Goal: Transaction & Acquisition: Purchase product/service

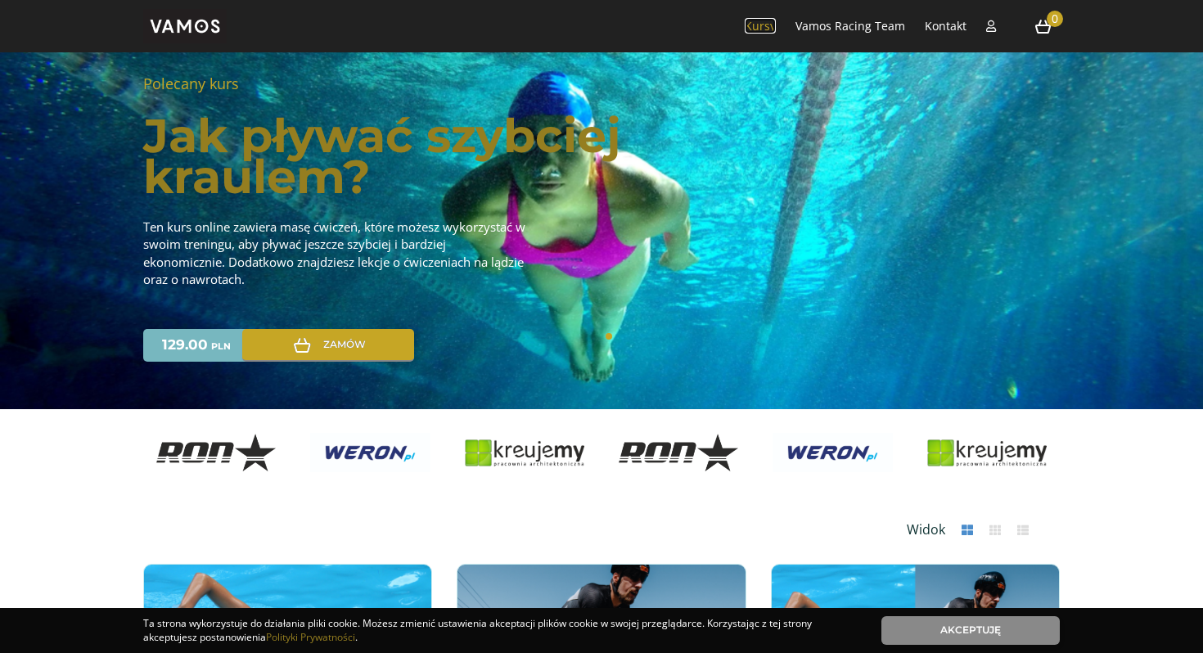
click at [765, 26] on link "Kursy" at bounding box center [760, 26] width 31 height 16
click at [828, 29] on link "Vamos Racing Team" at bounding box center [851, 26] width 110 height 16
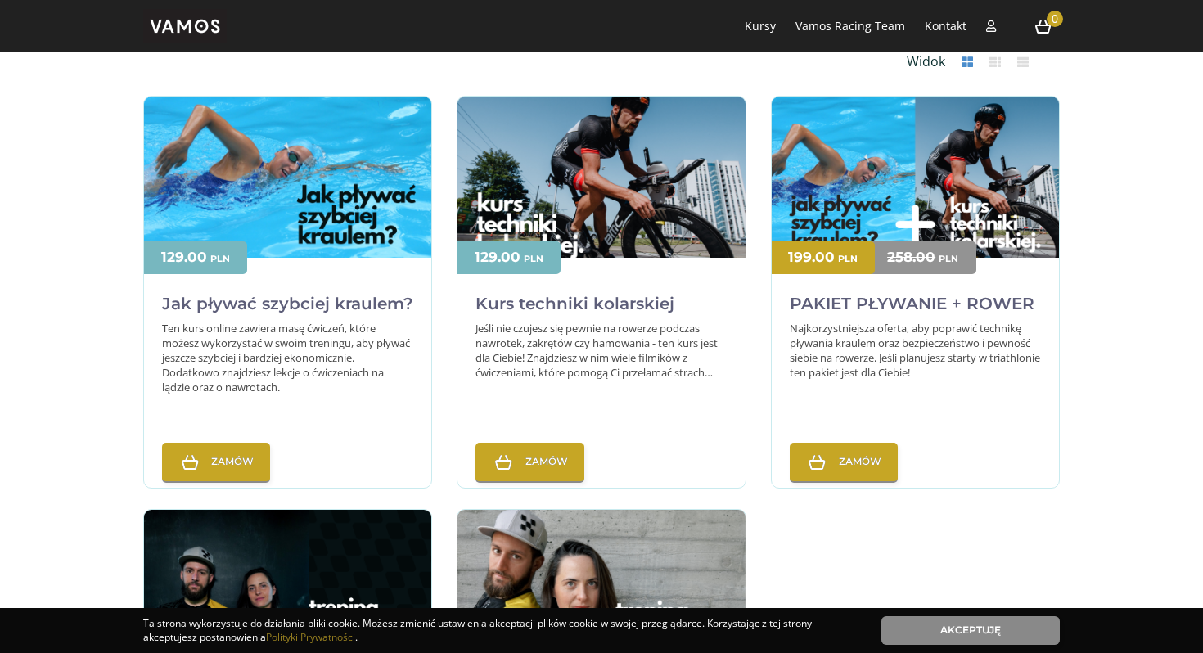
scroll to position [449, 0]
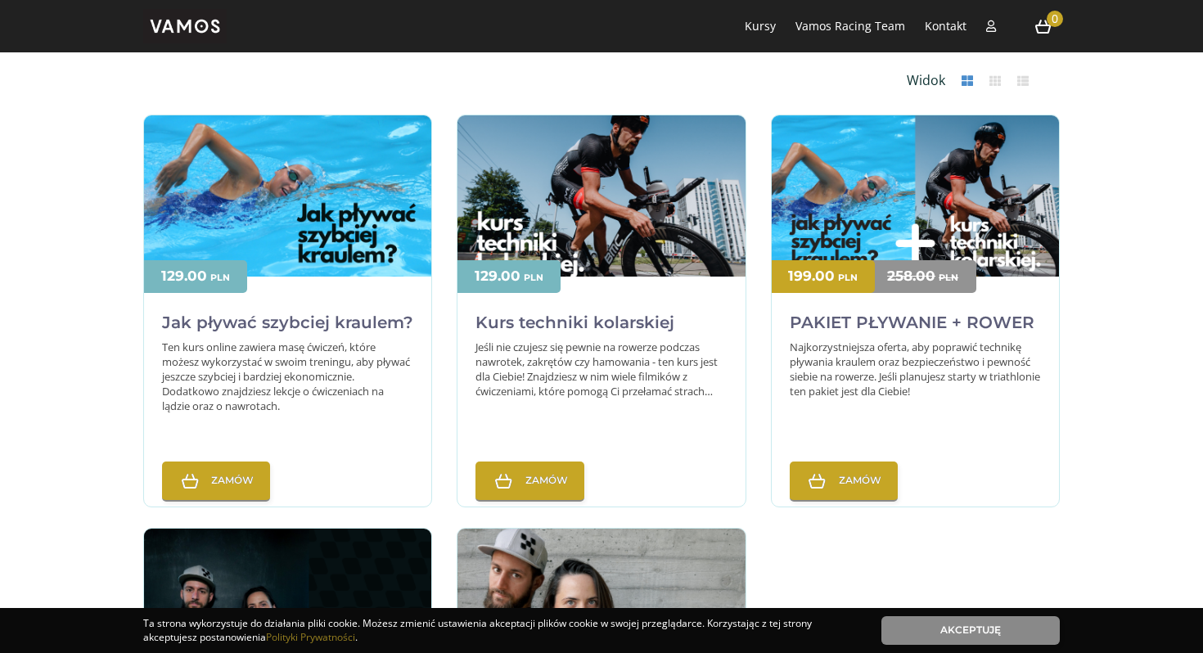
click at [295, 291] on div "Jak pływać szybciej kraulem?" at bounding box center [287, 308] width 287 height 63
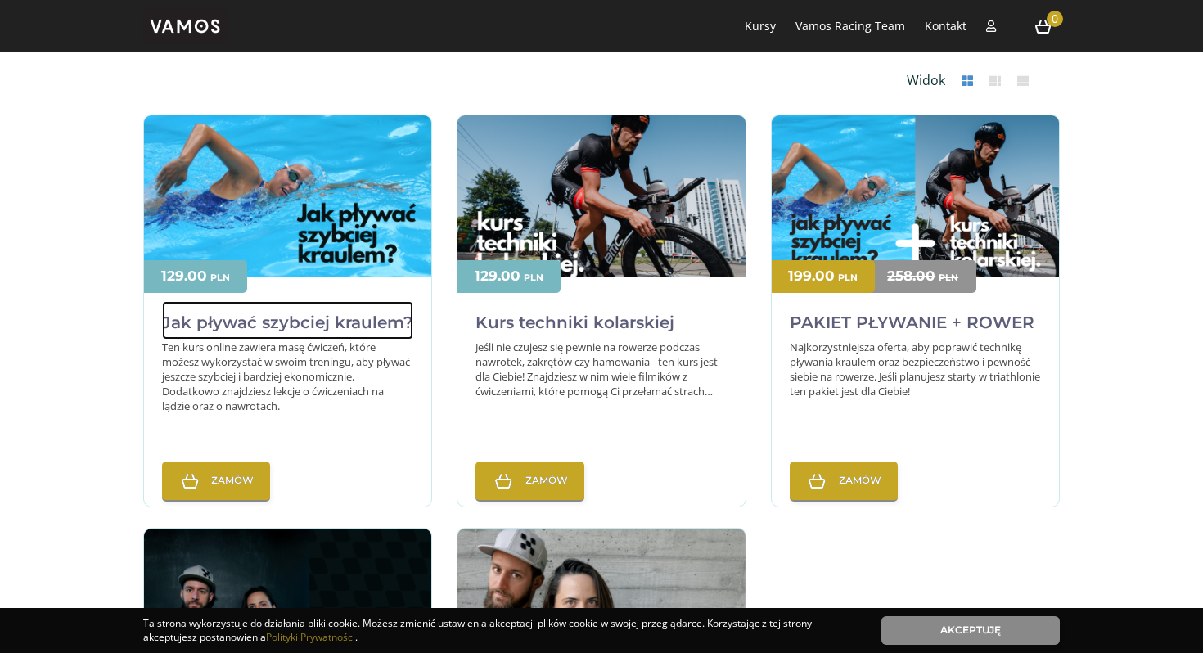
click at [293, 318] on h2 "Jak pływać szybciej kraulem?" at bounding box center [287, 320] width 251 height 38
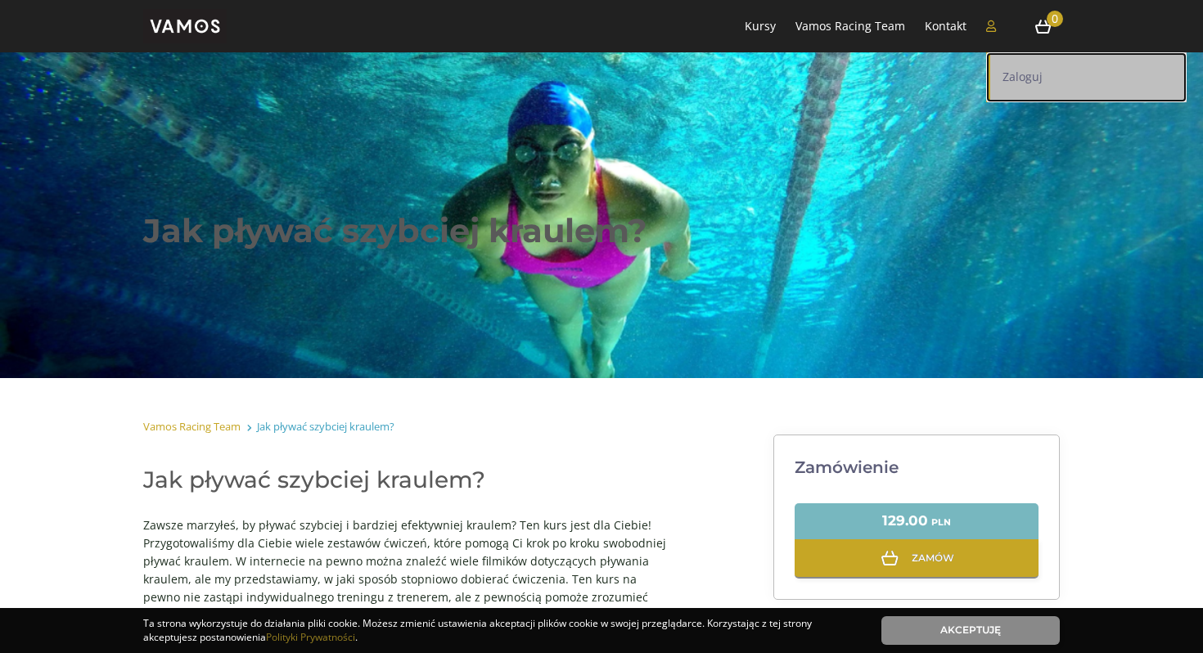
click at [1005, 75] on link "Zaloguj" at bounding box center [1086, 77] width 201 height 50
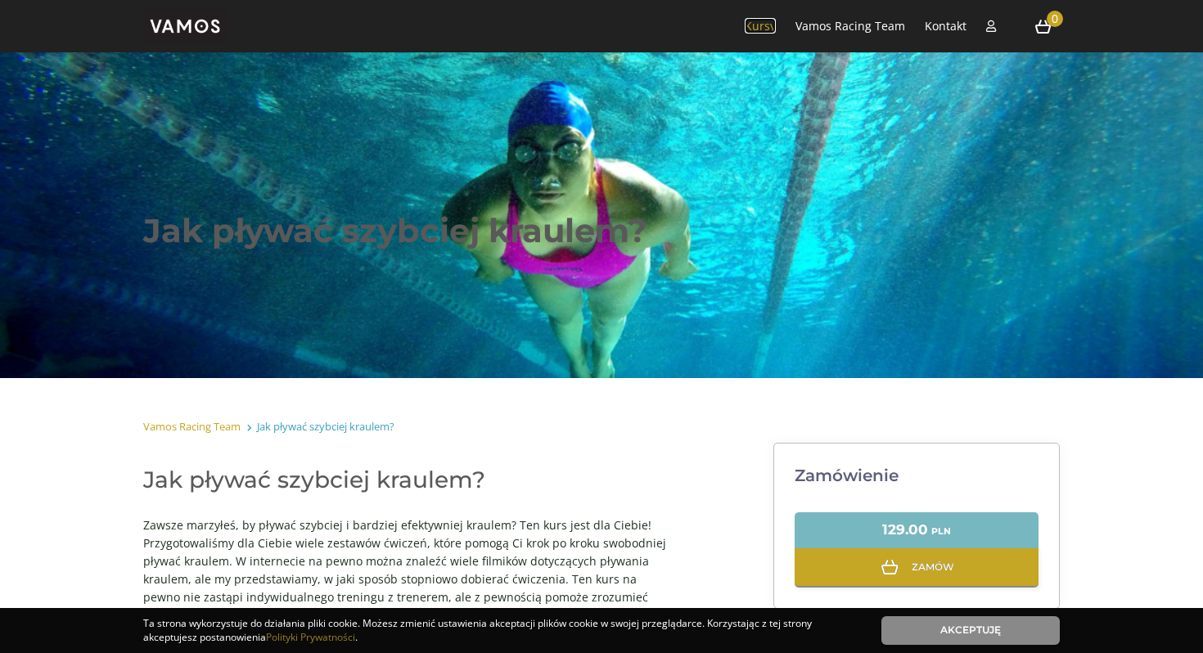
click at [759, 24] on link "Kursy" at bounding box center [760, 26] width 31 height 16
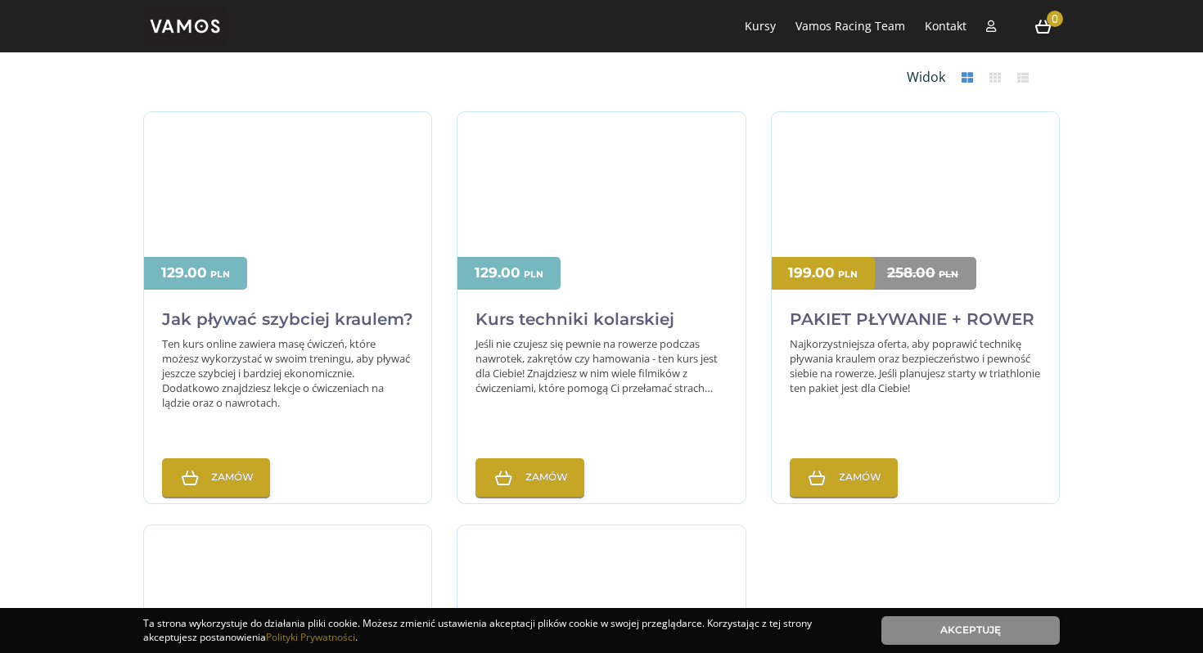
scroll to position [453, 0]
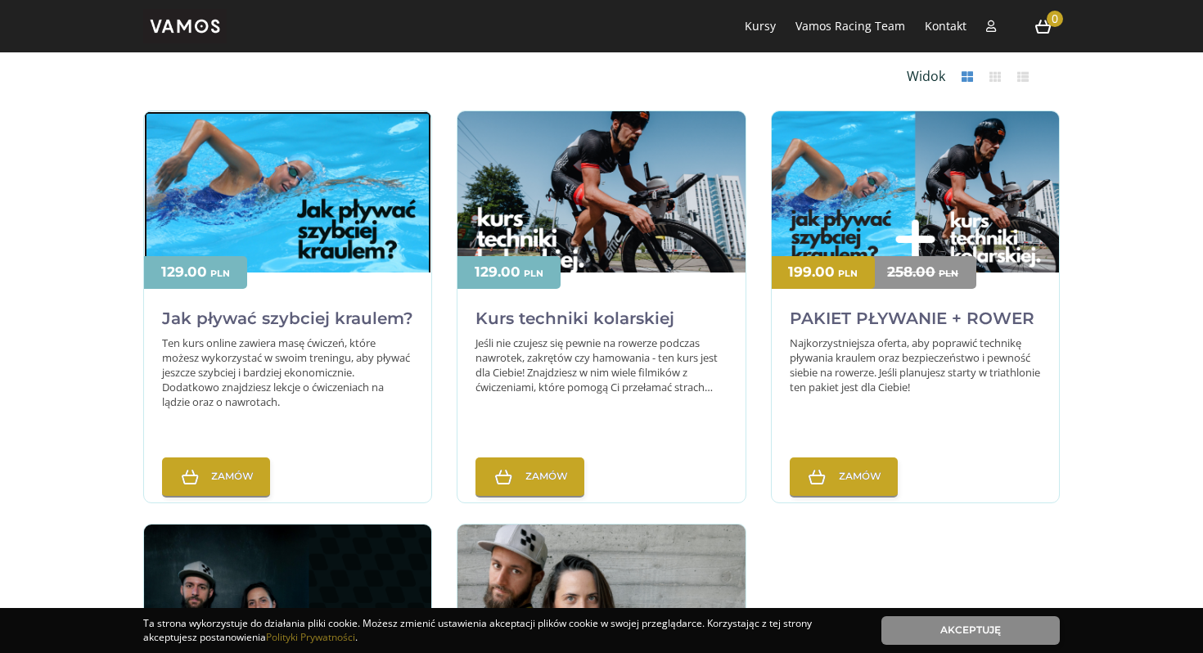
click at [359, 213] on img at bounding box center [287, 207] width 287 height 192
